Goal: Find specific page/section: Find specific page/section

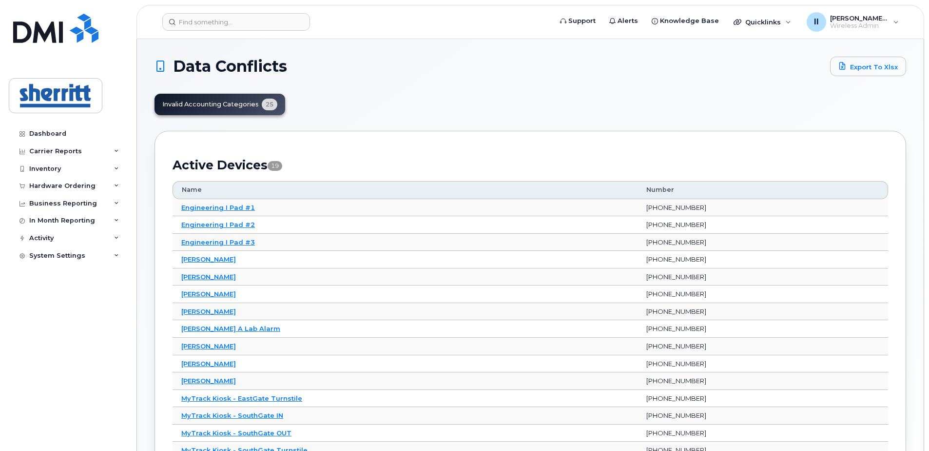
click at [44, 167] on div "Inventory" at bounding box center [45, 169] width 32 height 8
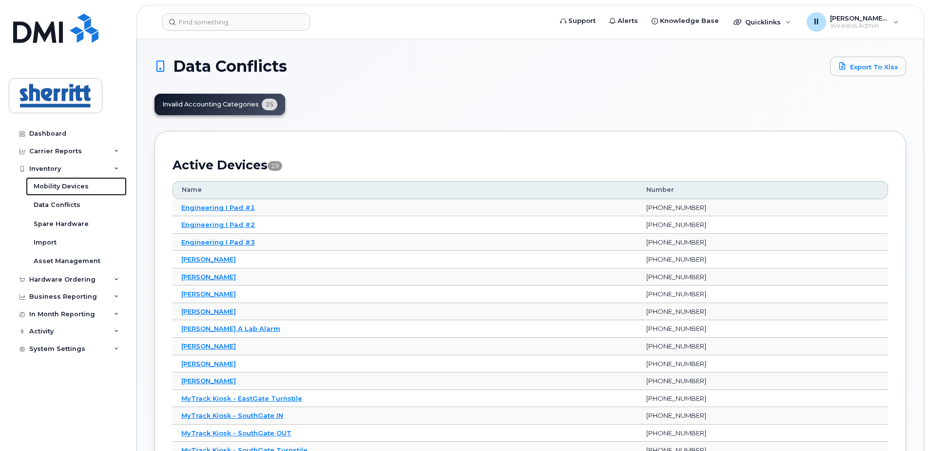
click at [59, 186] on div "Mobility Devices" at bounding box center [61, 186] width 55 height 9
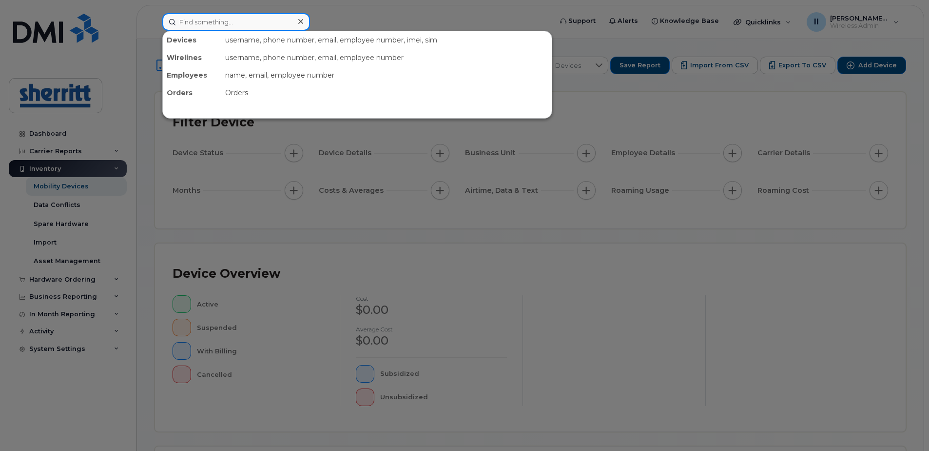
click at [269, 23] on input at bounding box center [236, 22] width 148 height 18
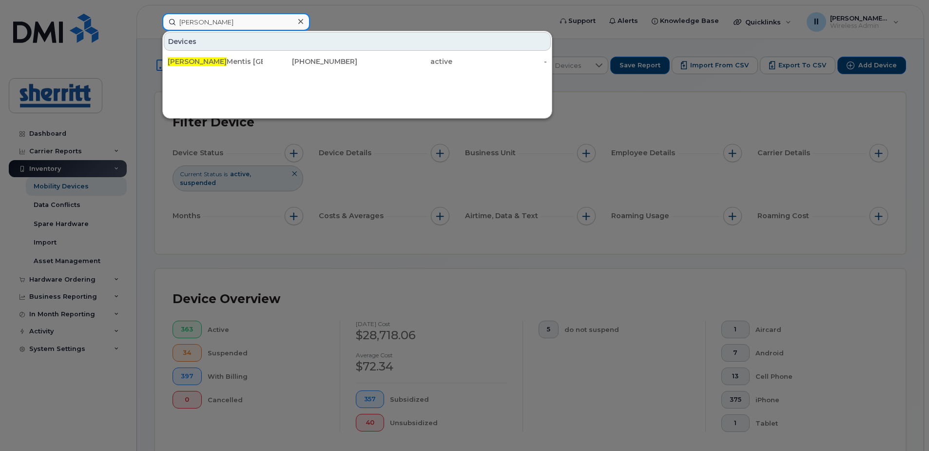
type input "[PERSON_NAME]"
click at [204, 60] on div "[PERSON_NAME] [GEOGRAPHIC_DATA]" at bounding box center [215, 62] width 95 height 10
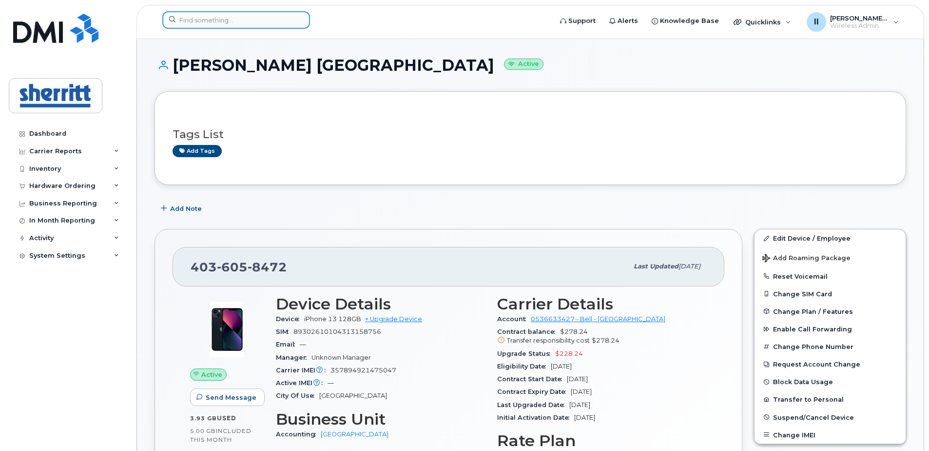
click at [242, 21] on input at bounding box center [236, 20] width 148 height 18
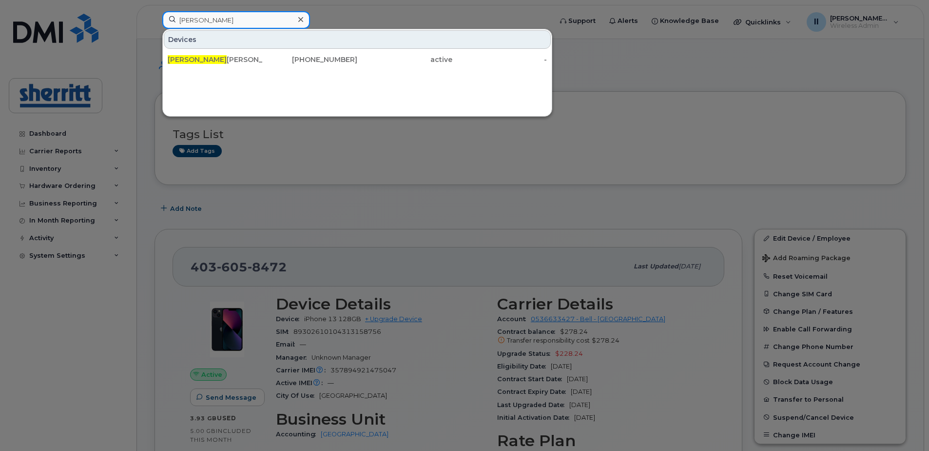
type input "Lynn"
click at [194, 55] on div "Lynn Johnson" at bounding box center [215, 60] width 95 height 18
